Goal: Use online tool/utility: Utilize a website feature to perform a specific function

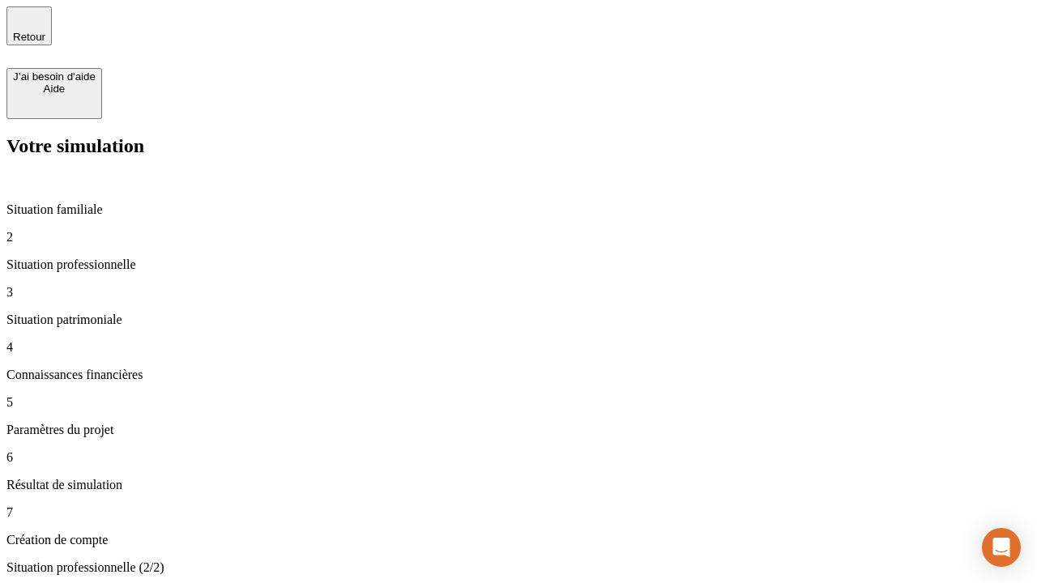
type input "30 000"
type input "40 000"
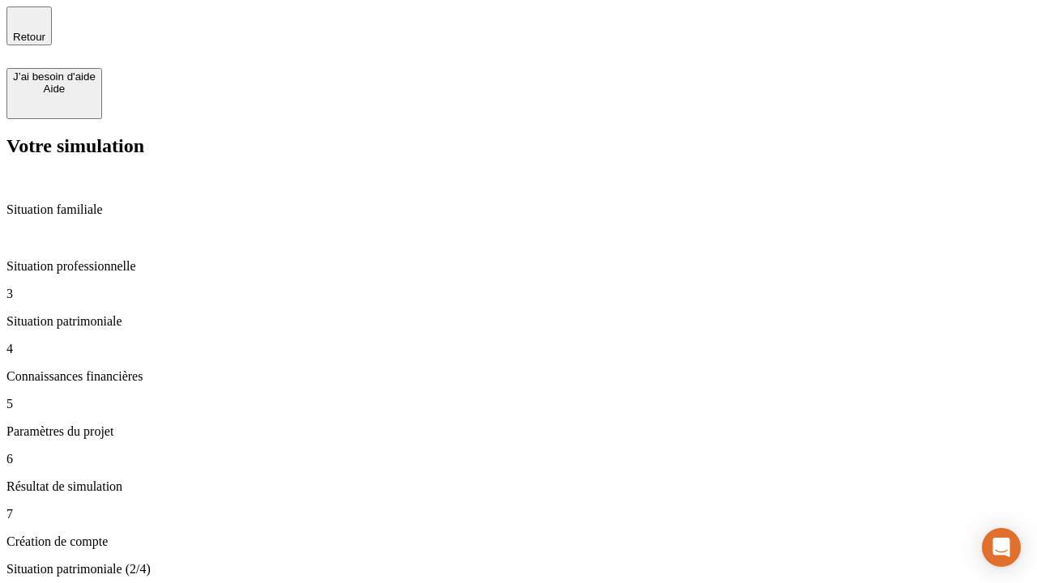
type input "1 100"
type input "20"
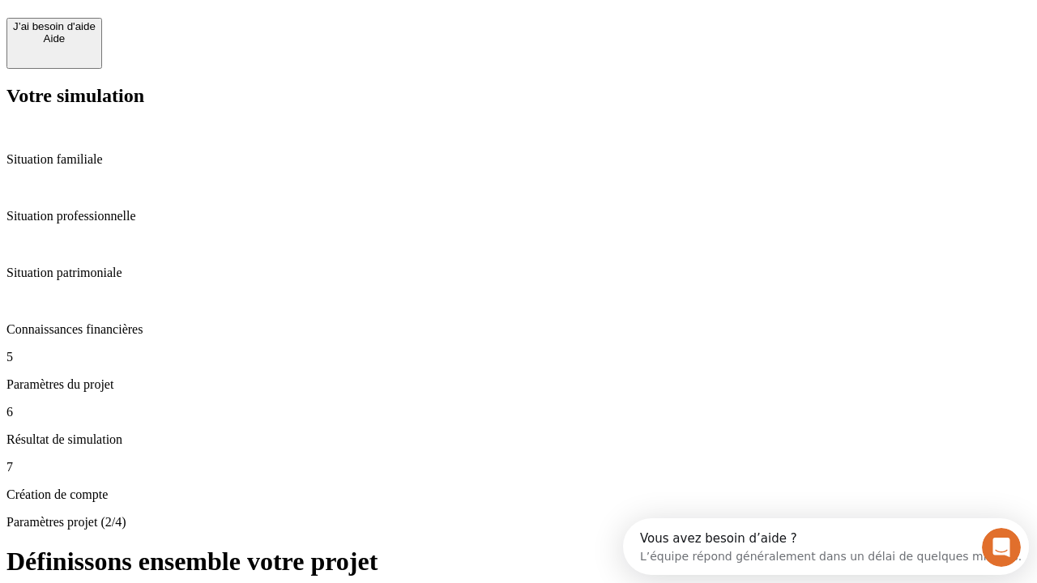
scroll to position [15, 0]
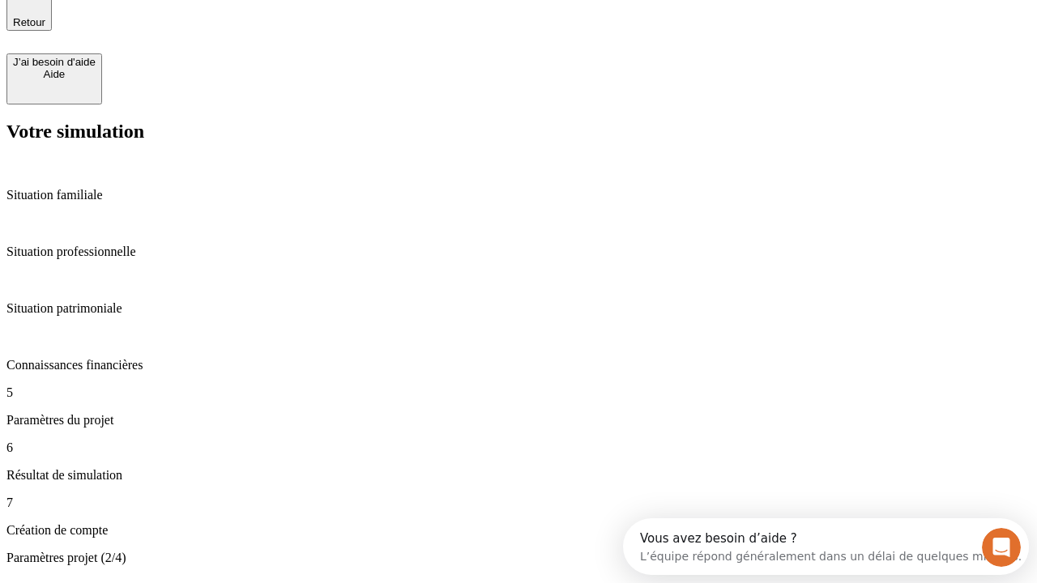
type input "40"
type input "62"
type input "50 000"
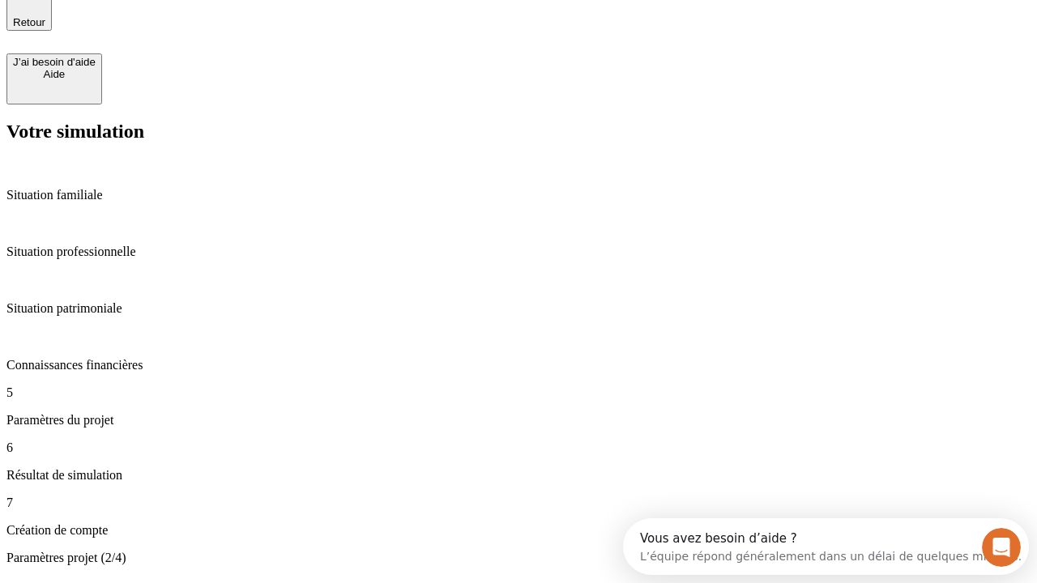
type input "640"
